Goal: Task Accomplishment & Management: Manage account settings

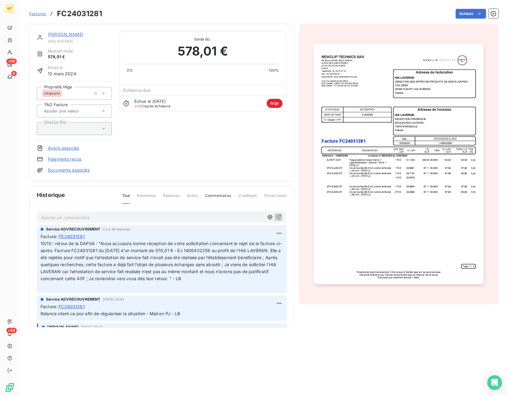
click at [32, 14] on span "Factures" at bounding box center [37, 13] width 17 height 5
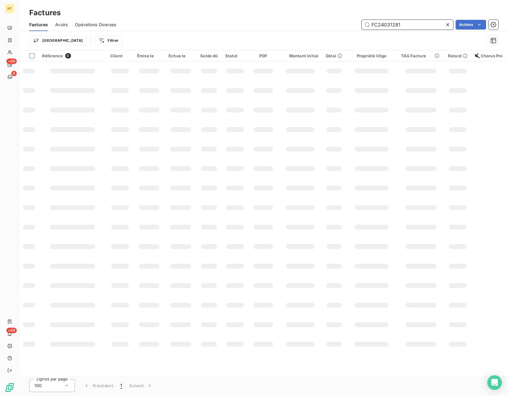
drag, startPoint x: 404, startPoint y: 23, endPoint x: 359, endPoint y: 26, distance: 44.5
click at [362, 26] on input "FC24031281" at bounding box center [407, 25] width 91 height 10
paste input "5050857"
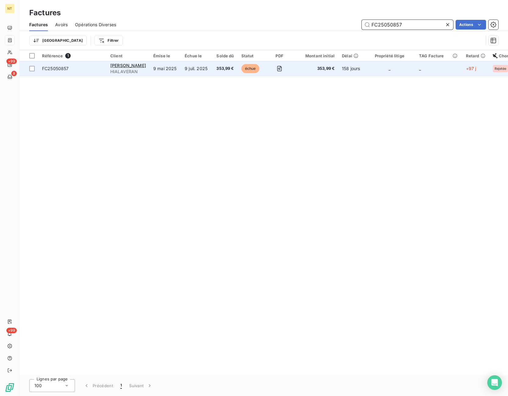
type input "FC25050857"
click at [264, 70] on td at bounding box center [279, 68] width 30 height 15
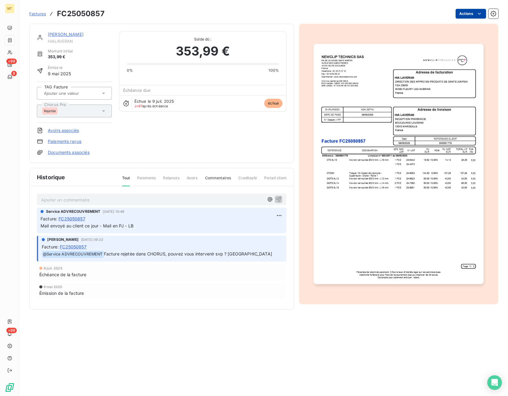
click at [462, 11] on html "NT +99 8 +99 Factures FC25050857 Actions HIA LAVERAN HIALAVERAN Montant initial…" at bounding box center [254, 198] width 508 height 396
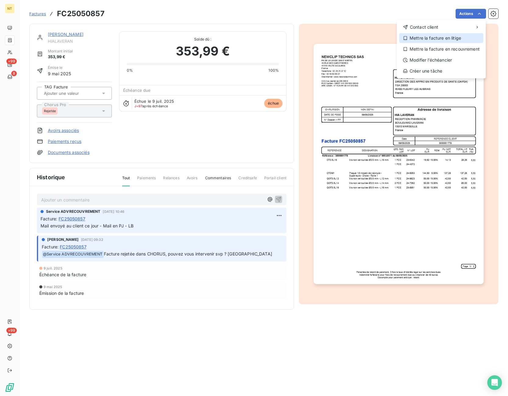
click at [463, 38] on div "Mettre la facture en litige" at bounding box center [441, 38] width 84 height 10
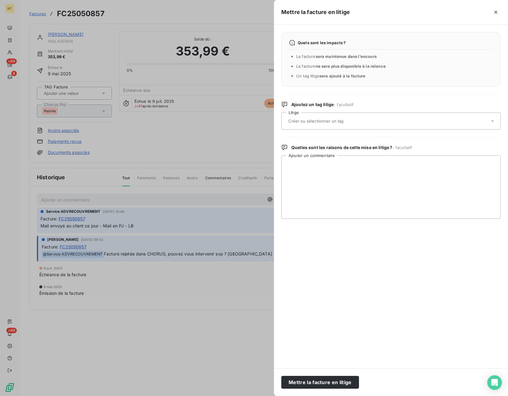
click at [351, 116] on div at bounding box center [387, 121] width 203 height 13
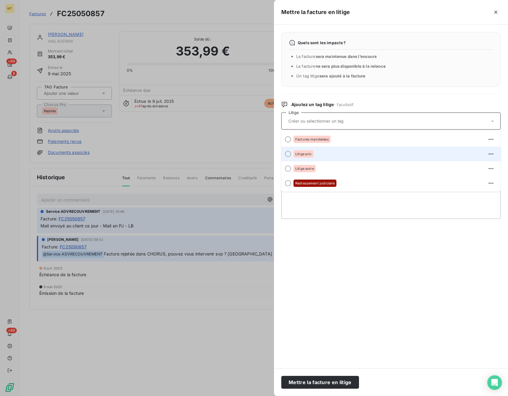
click at [342, 155] on div "Litige prix" at bounding box center [394, 154] width 202 height 10
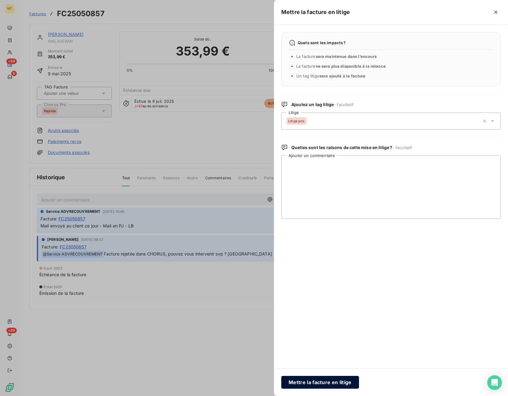
click at [315, 380] on button "Mettre la facture en litige" at bounding box center [320, 382] width 78 height 13
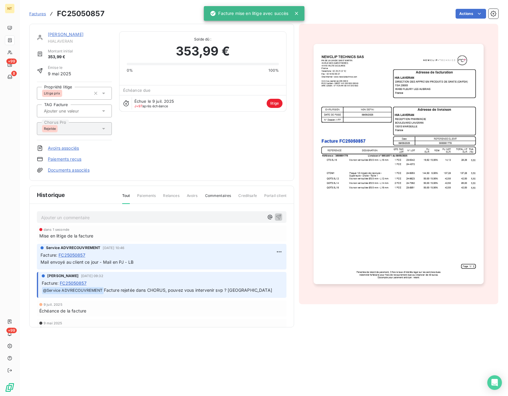
click at [167, 142] on div "HIA [PERSON_NAME] Montant initial 353,99 € Émise le [DATE] Propriété litige Lit…" at bounding box center [162, 102] width 250 height 142
click at [80, 216] on p "Ajouter un commentaire ﻿" at bounding box center [152, 218] width 223 height 8
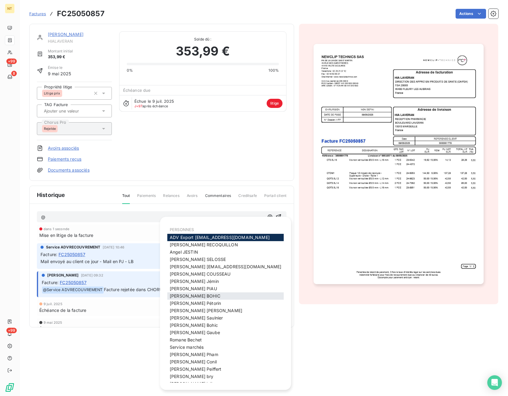
click at [185, 296] on span "[PERSON_NAME]" at bounding box center [195, 295] width 51 height 5
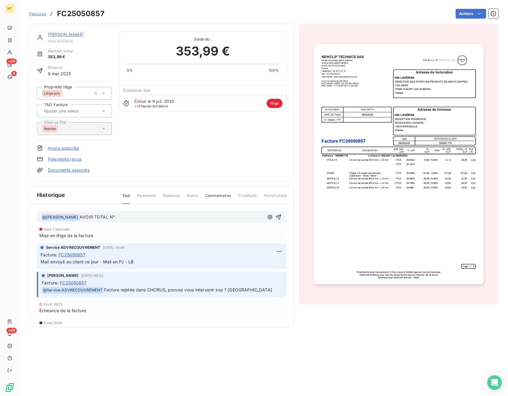
click at [136, 220] on p "﻿ @ [PERSON_NAME] ﻿ AVOIR TOTAL N°" at bounding box center [152, 217] width 223 height 7
click at [279, 216] on icon "button" at bounding box center [278, 216] width 5 height 5
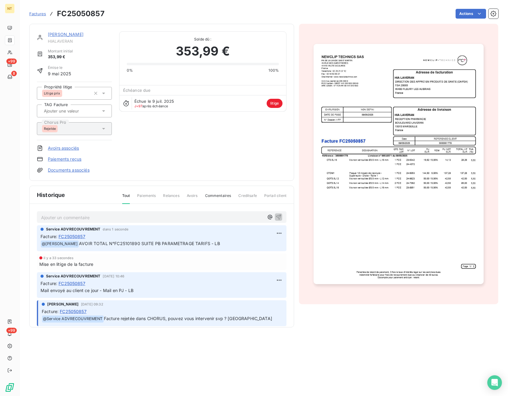
click at [157, 167] on div "HIA [PERSON_NAME] Montant initial 353,99 € Émise le [DATE] Propriété litige Lit…" at bounding box center [162, 102] width 250 height 142
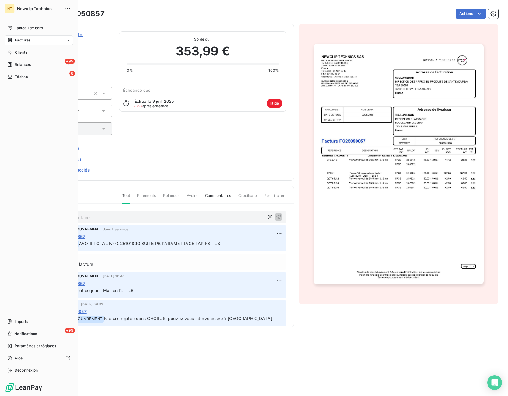
click at [19, 199] on div "Tableau de bord Factures Clients +99 Relances 8 Tâches Imports +99 Notification…" at bounding box center [39, 199] width 68 height 352
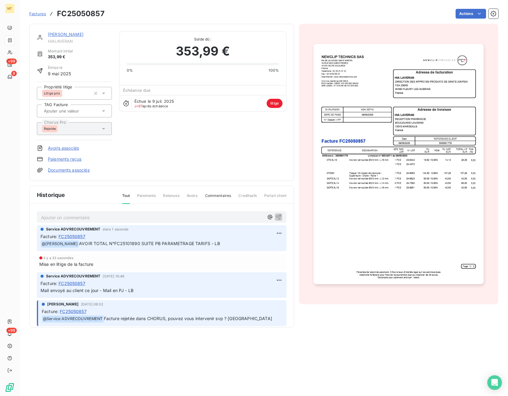
click at [158, 189] on div "Historique Tout Paiements Relances Avoirs Commentaires Creditsafe Portail client" at bounding box center [162, 195] width 264 height 18
click at [169, 147] on div "HIA [PERSON_NAME] Montant initial 353,99 € Émise le [DATE] Propriété litige Lit…" at bounding box center [162, 102] width 250 height 142
click at [162, 156] on div "HIA [PERSON_NAME] Montant initial 353,99 € Émise le [DATE] Propriété litige Lit…" at bounding box center [162, 102] width 250 height 142
